Goal: Transaction & Acquisition: Book appointment/travel/reservation

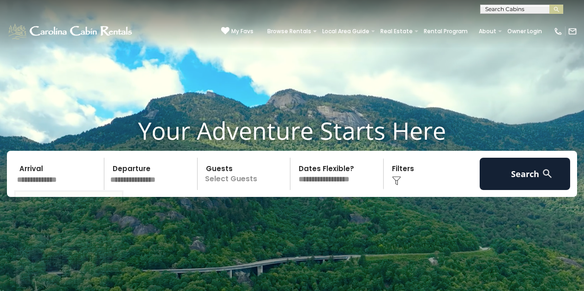
click at [58, 158] on input "text" at bounding box center [59, 174] width 91 height 32
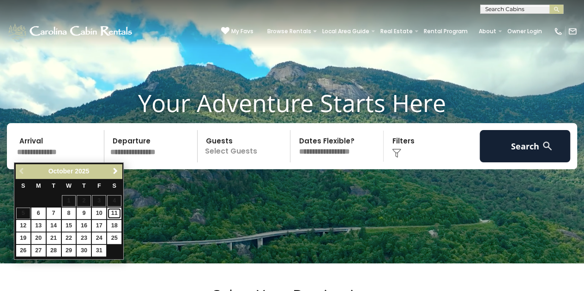
click at [116, 213] on link "11" at bounding box center [114, 214] width 14 height 12
type input "********"
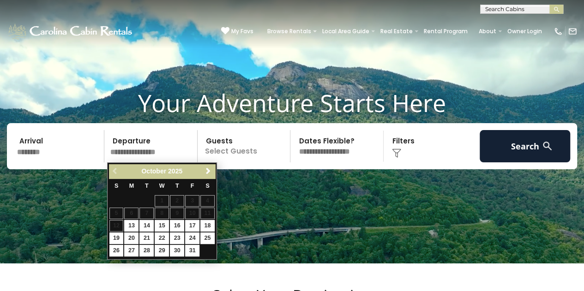
click at [119, 226] on table "S M T W T F S 1 2 3 4 5 6 7 8 9 10 11 12 13 14 15 16 17 18 19 20 21 22 23 24 25…" at bounding box center [162, 218] width 106 height 79
click at [114, 227] on table "S M T W T F S 1 2 3 4 5 6 7 8 9 10 11 12 13 14 15 16 17 18 19 20 21 22 23 24 25…" at bounding box center [162, 218] width 106 height 79
click at [143, 150] on input "text" at bounding box center [152, 146] width 91 height 32
click at [248, 224] on video at bounding box center [292, 118] width 584 height 292
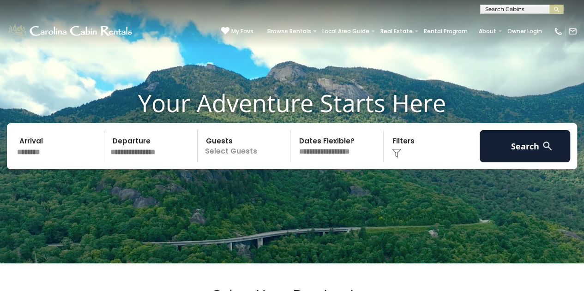
click at [69, 158] on input "********" at bounding box center [59, 146] width 91 height 32
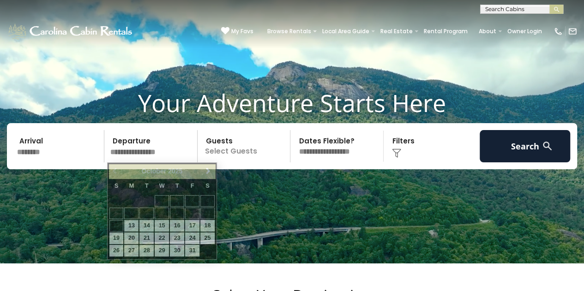
click at [146, 139] on input "text" at bounding box center [152, 146] width 91 height 32
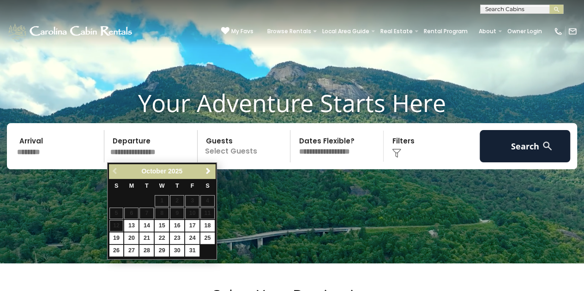
click at [116, 224] on table "S M T W T F S 1 2 3 4 5 6 7 8 9 10 11 12 13 14 15 16 17 18 19 20 21 22 23 24 25…" at bounding box center [162, 218] width 106 height 79
click at [54, 150] on input "********" at bounding box center [59, 146] width 91 height 32
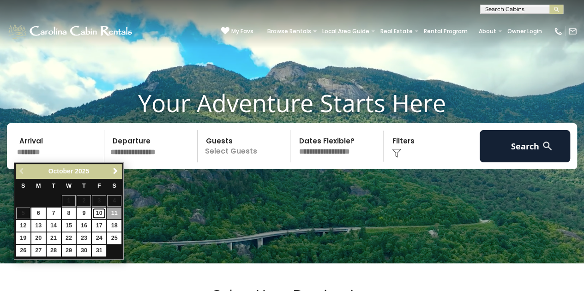
click at [97, 217] on link "10" at bounding box center [99, 214] width 14 height 12
type input "********"
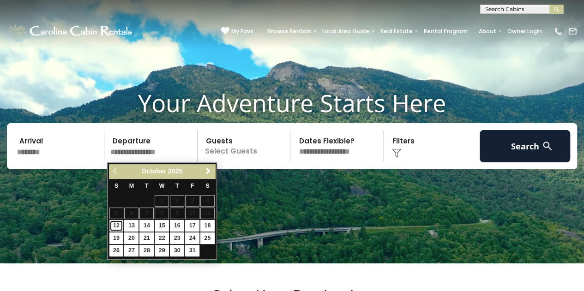
click at [117, 226] on link "12" at bounding box center [116, 226] width 14 height 12
type input "********"
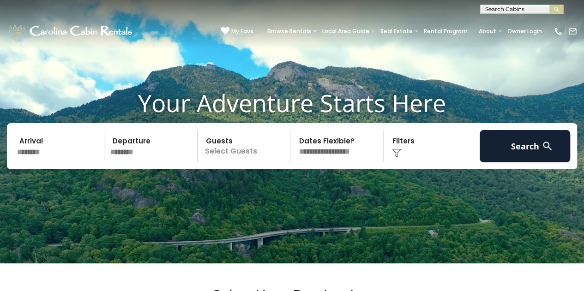
click at [233, 157] on p "Select Guests" at bounding box center [245, 146] width 90 height 32
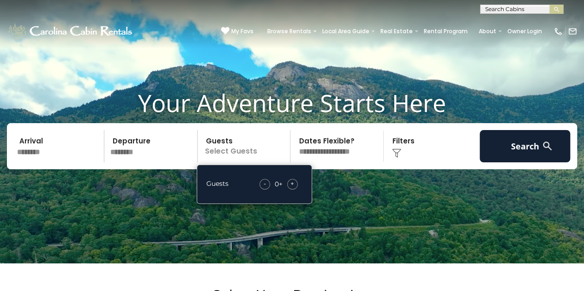
click at [295, 183] on div "+" at bounding box center [292, 184] width 11 height 11
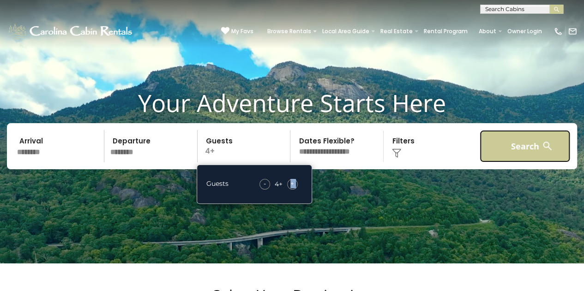
click at [508, 148] on button "Search" at bounding box center [525, 146] width 91 height 32
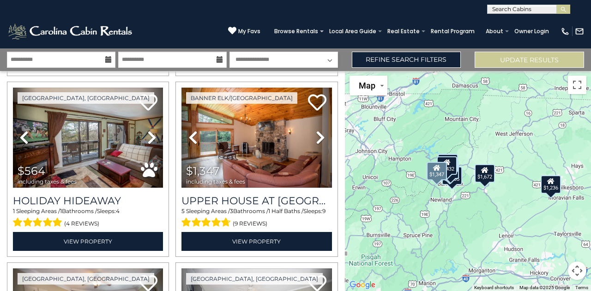
scroll to position [385, 0]
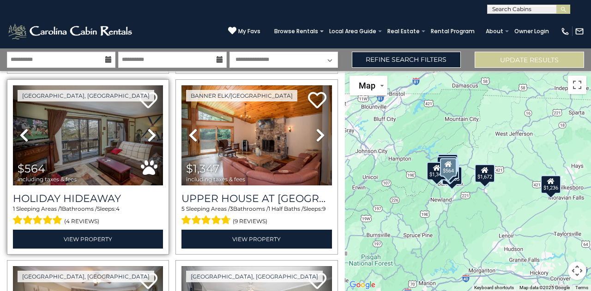
click at [151, 131] on icon at bounding box center [151, 135] width 9 height 15
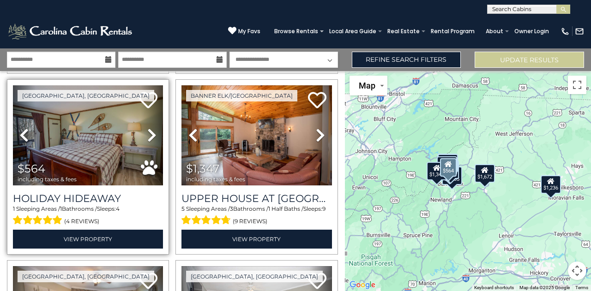
click at [151, 131] on icon at bounding box center [151, 135] width 9 height 15
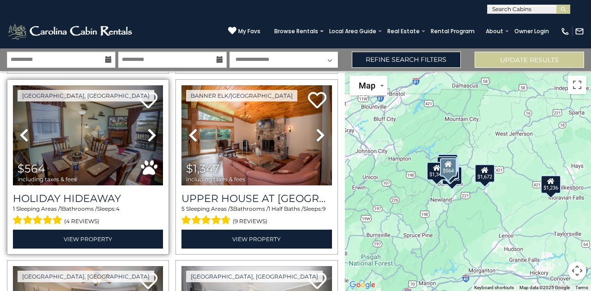
click at [151, 131] on icon at bounding box center [151, 135] width 9 height 15
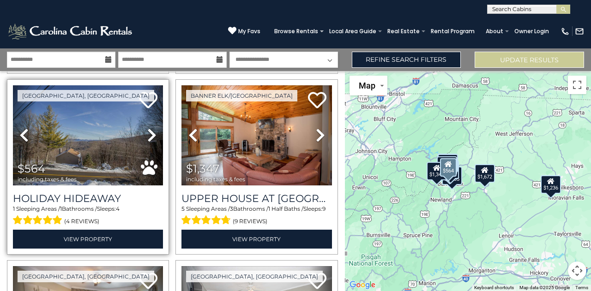
click at [151, 131] on icon at bounding box center [151, 135] width 9 height 15
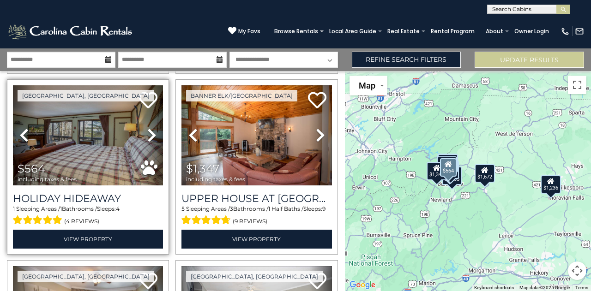
click at [151, 131] on icon at bounding box center [151, 135] width 9 height 15
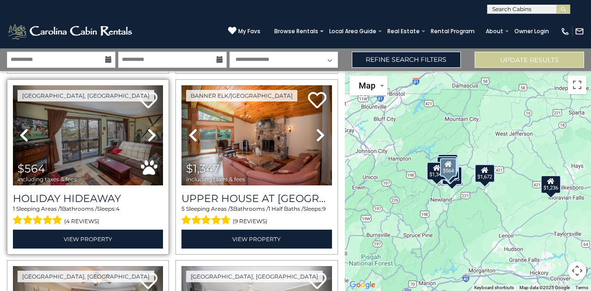
click at [151, 131] on icon at bounding box center [151, 135] width 9 height 15
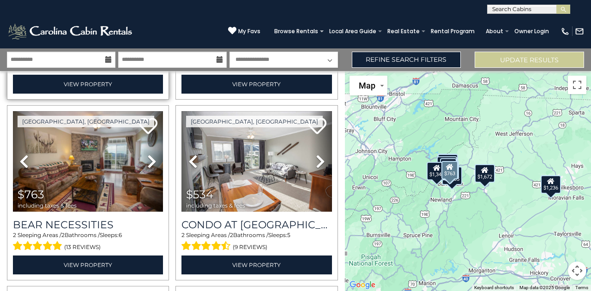
scroll to position [544, 0]
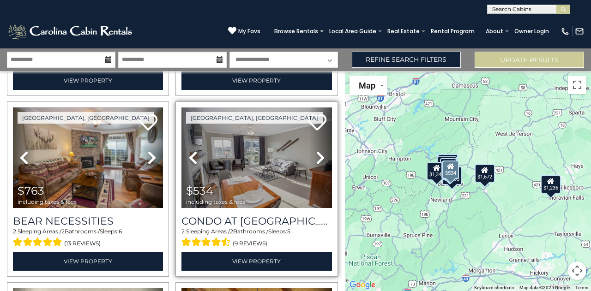
click at [311, 152] on link "Next" at bounding box center [320, 158] width 23 height 101
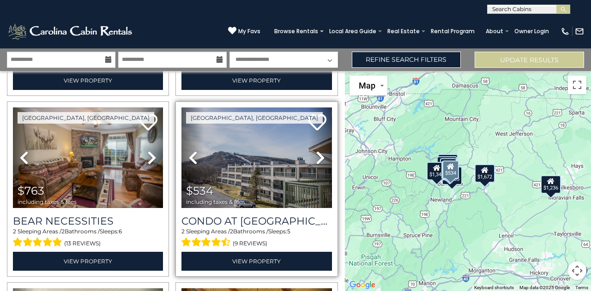
click at [311, 152] on link "Next" at bounding box center [320, 158] width 23 height 101
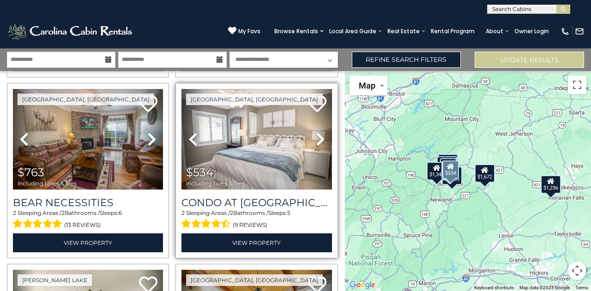
scroll to position [580, 0]
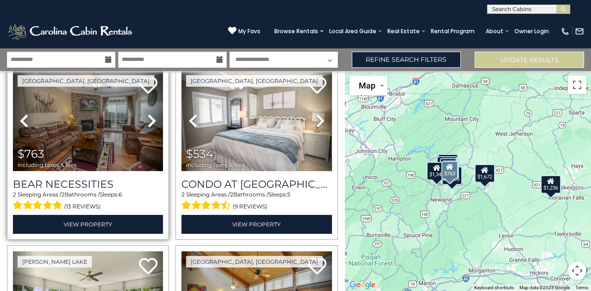
click at [147, 119] on icon at bounding box center [151, 121] width 9 height 15
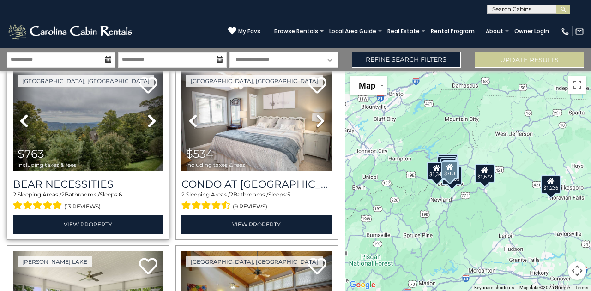
click at [147, 116] on icon at bounding box center [151, 121] width 9 height 15
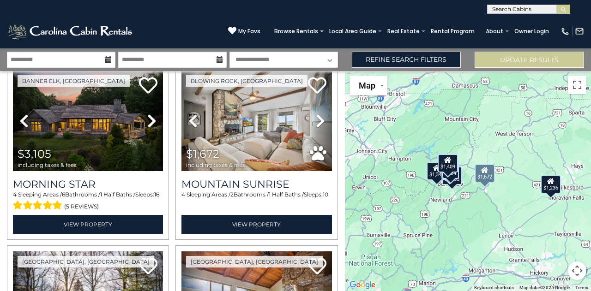
scroll to position [0, 0]
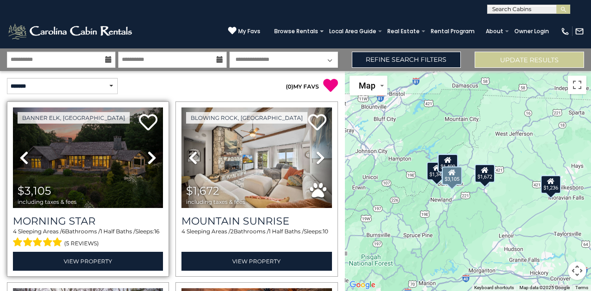
click at [147, 158] on icon at bounding box center [151, 158] width 9 height 15
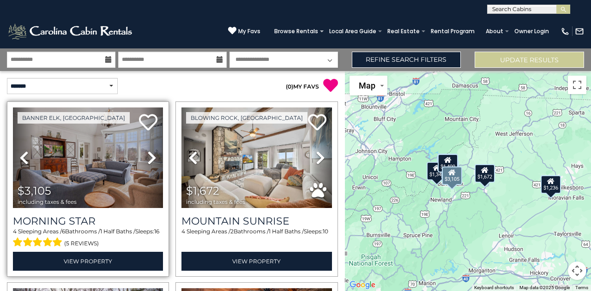
click at [147, 158] on icon at bounding box center [151, 158] width 9 height 15
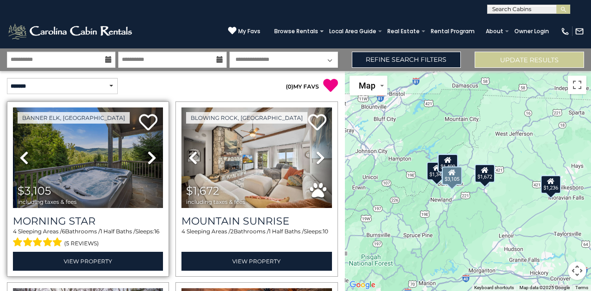
click at [147, 158] on icon at bounding box center [151, 158] width 9 height 15
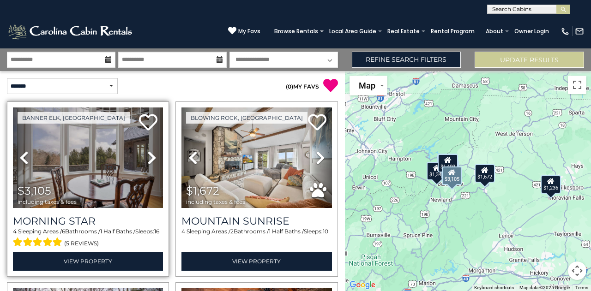
click at [147, 158] on icon at bounding box center [151, 158] width 9 height 15
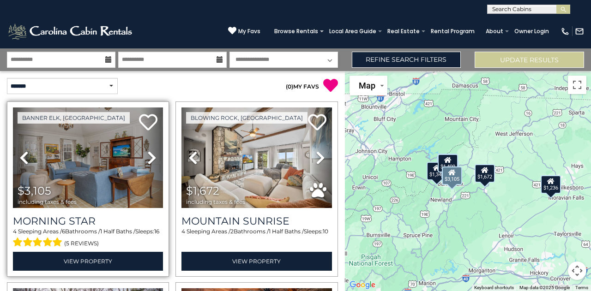
click at [147, 158] on icon at bounding box center [151, 158] width 9 height 15
